Goal: Register for event/course

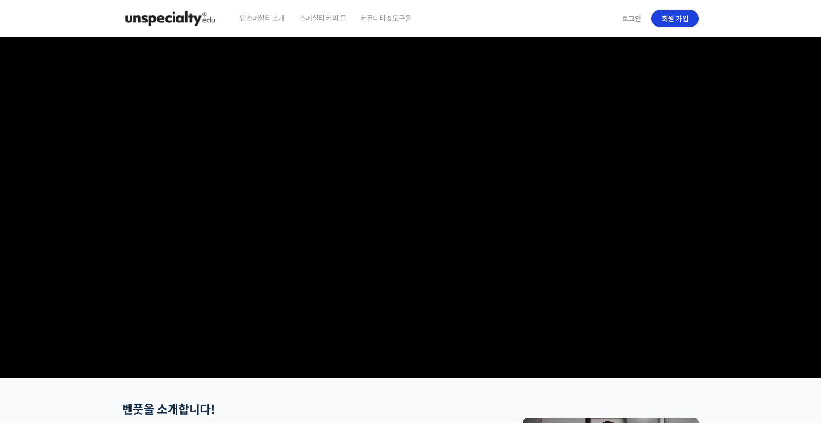
click at [675, 20] on link "회원 가입" at bounding box center [675, 19] width 47 height 18
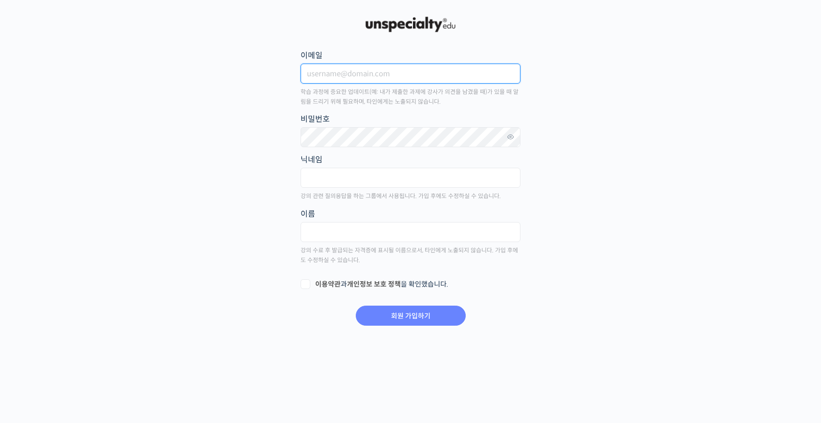
click at [476, 75] on input "이메일" at bounding box center [411, 74] width 220 height 20
type input "ㅇ"
type input "[EMAIL_ADDRESS][DOMAIN_NAME]"
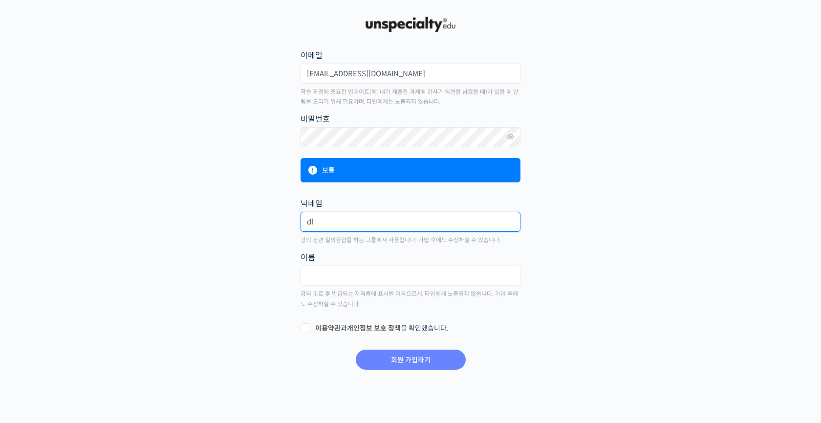
type input "d"
type input "W"
type input "우이든"
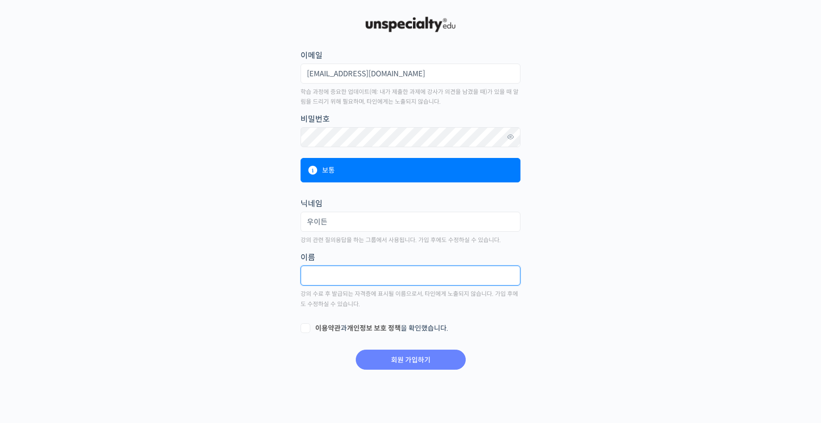
click at [425, 269] on input "text" at bounding box center [411, 275] width 220 height 20
type input "우인규"
click at [305, 327] on label "이용약관 과 개인정보 보호 정책 을 확인했습니다." at bounding box center [411, 329] width 220 height 10
click at [305, 327] on input "이용약관 과 개인정보 보호 정책 을 확인했습니다." at bounding box center [304, 327] width 6 height 6
checkbox input "true"
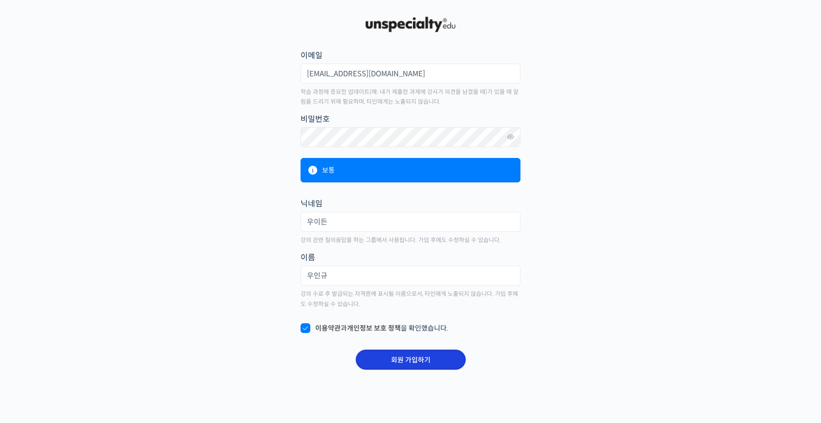
click at [447, 358] on input "회원 가입하기" at bounding box center [411, 359] width 110 height 20
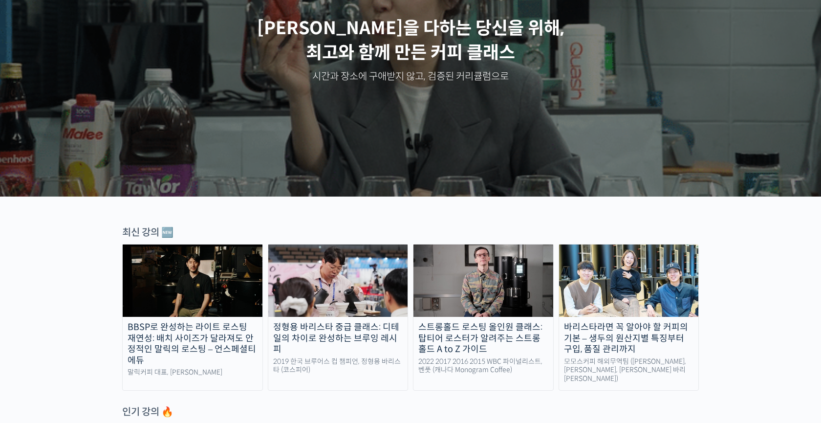
scroll to position [132, 0]
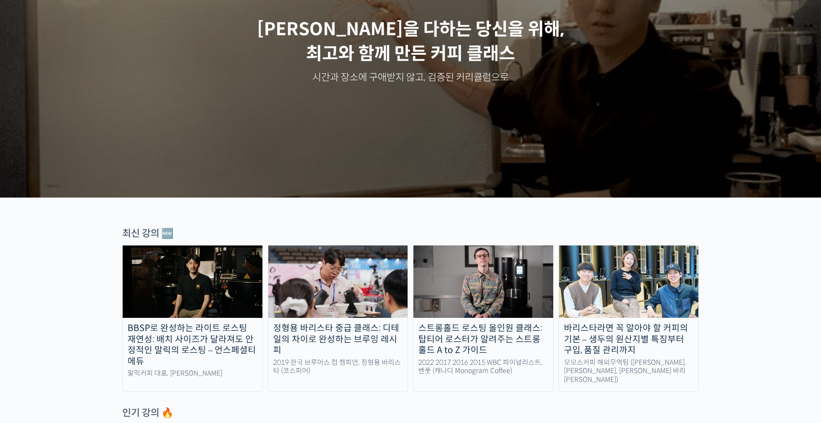
click at [449, 267] on img at bounding box center [484, 281] width 140 height 72
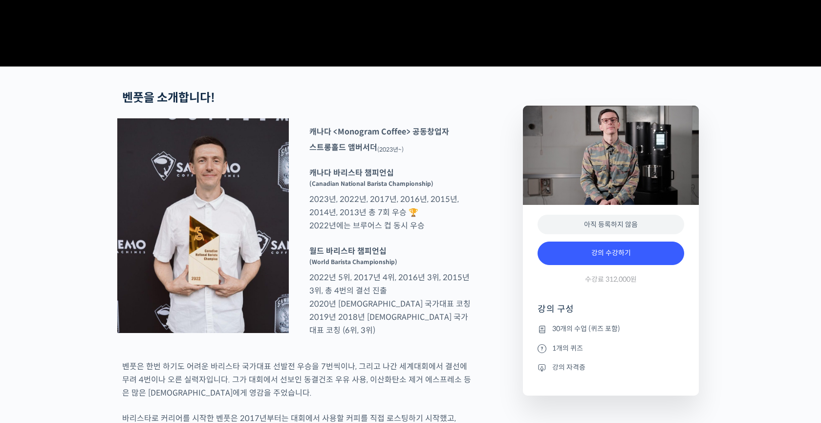
scroll to position [311, 0]
click at [432, 106] on h2 "벤풋을 소개합니다!" at bounding box center [296, 98] width 349 height 14
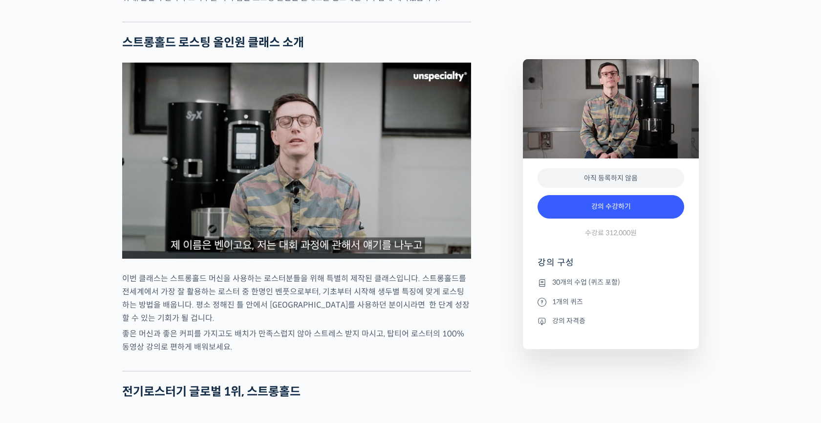
scroll to position [992, 0]
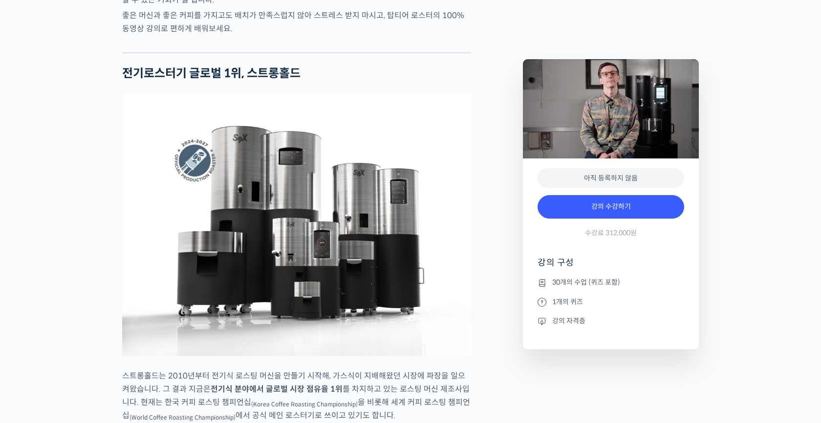
scroll to position [1310, 0]
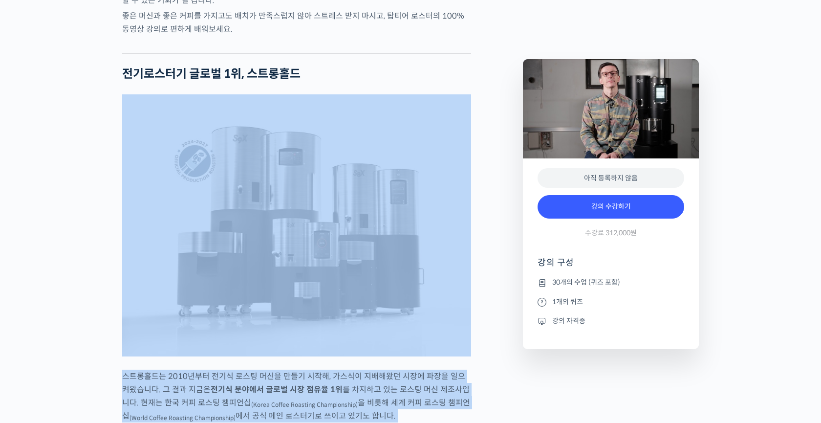
drag, startPoint x: 505, startPoint y: 256, endPoint x: 592, endPoint y: 119, distance: 162.6
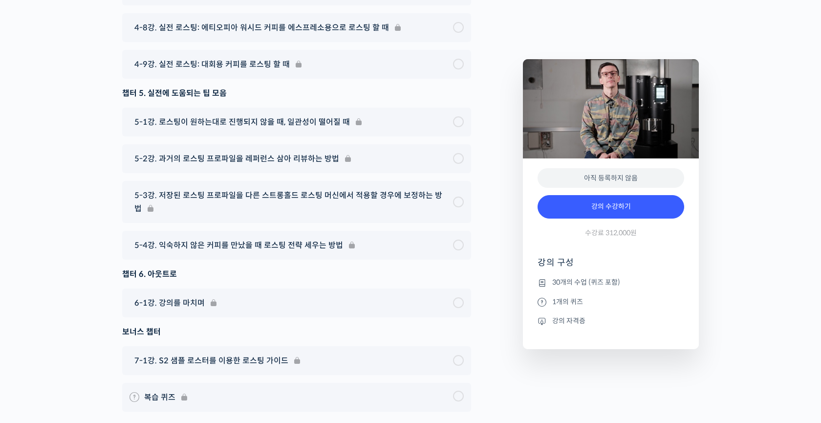
scroll to position [5697, 0]
